Goal: Navigation & Orientation: Find specific page/section

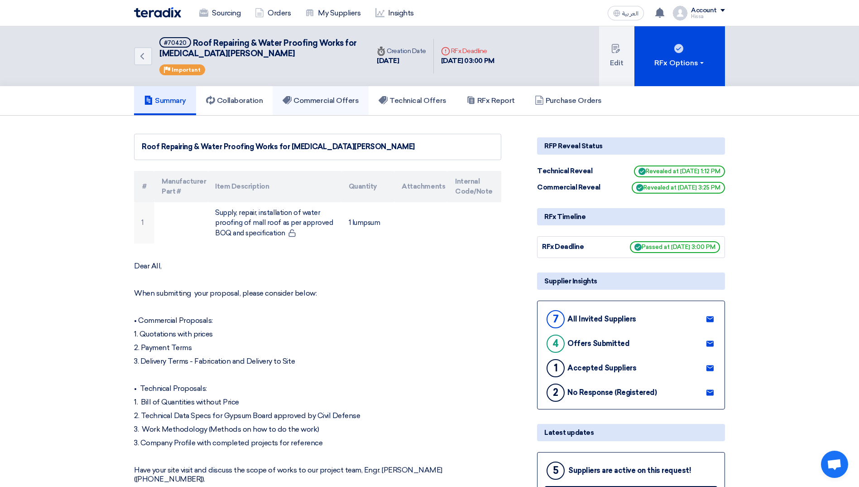
click at [350, 108] on link "Commercial Offers" at bounding box center [321, 100] width 96 height 29
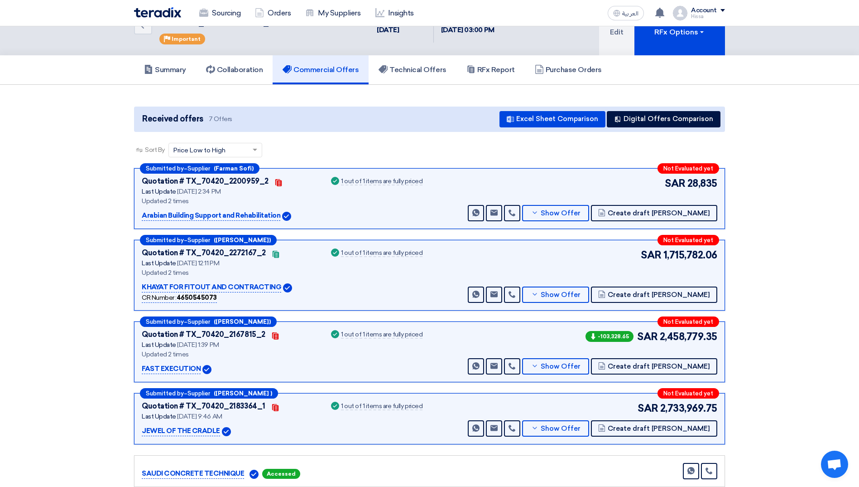
scroll to position [45, 0]
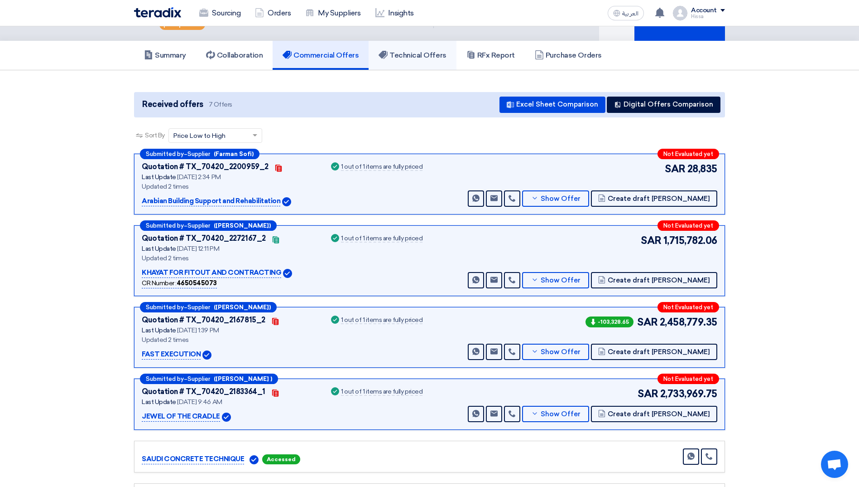
click at [426, 52] on h5 "Technical Offers" at bounding box center [412, 55] width 67 height 9
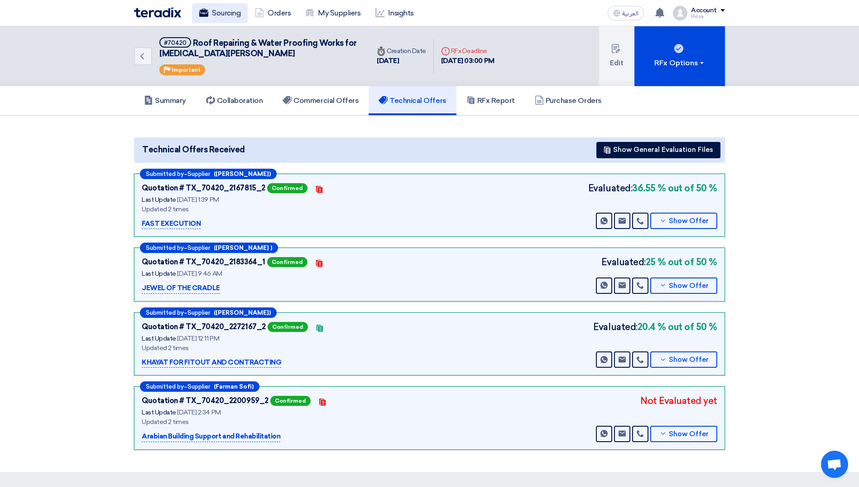
click at [216, 17] on link "Sourcing" at bounding box center [220, 13] width 56 height 20
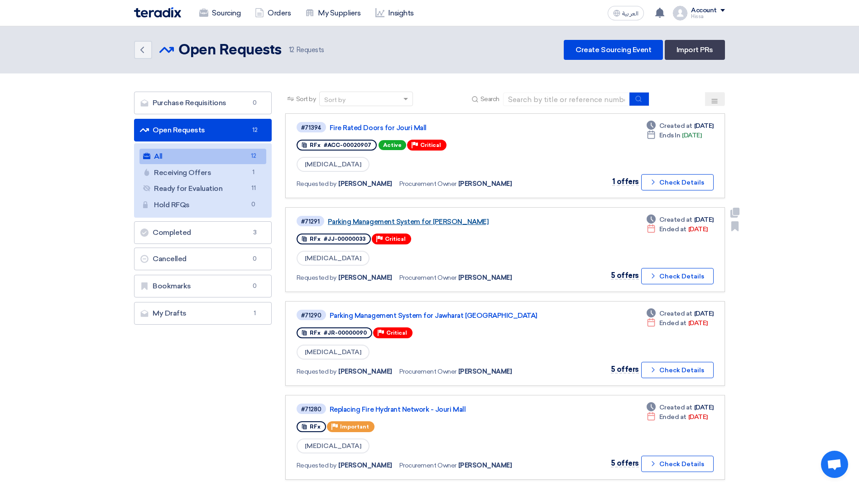
click at [412, 224] on link "Parking Management System for [PERSON_NAME]" at bounding box center [441, 221] width 227 height 8
